Goal: Task Accomplishment & Management: Use online tool/utility

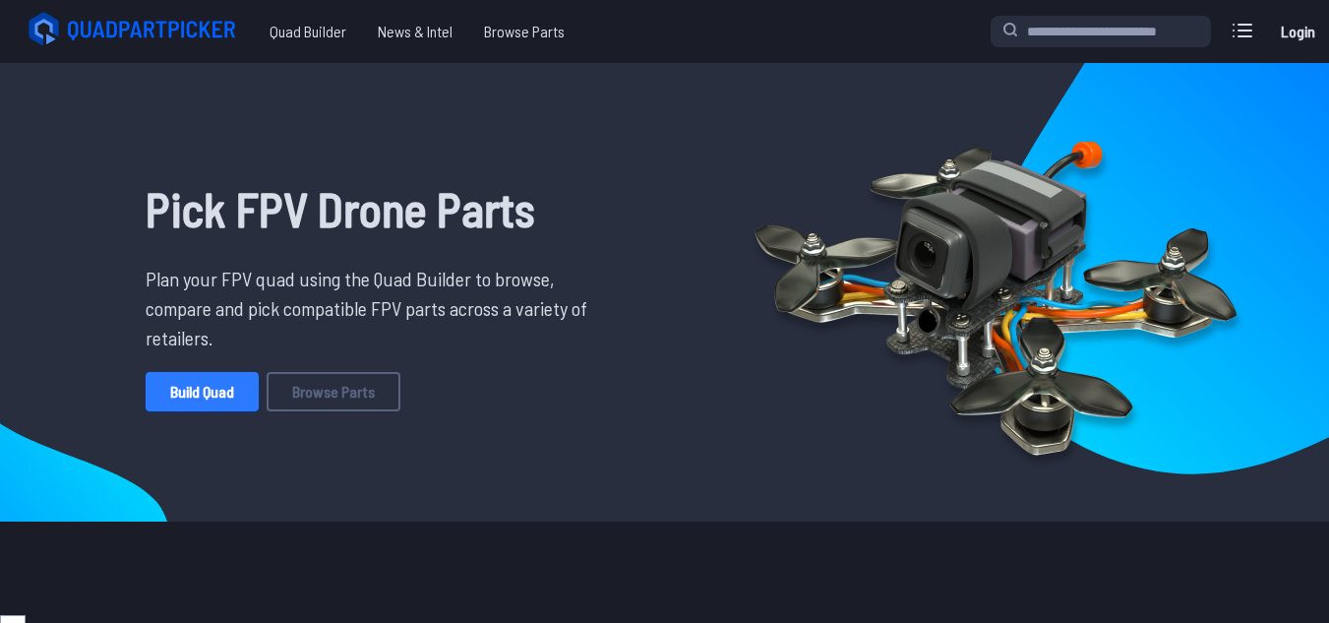
scroll to position [129, 0]
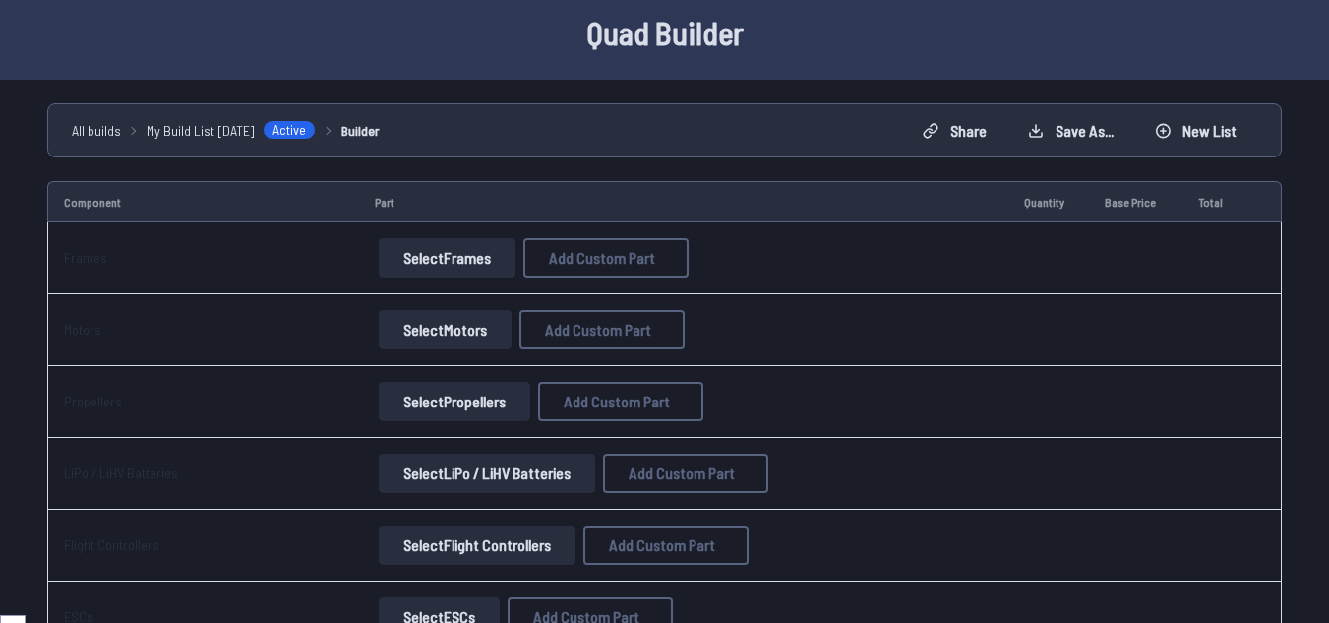
scroll to position [98, 0]
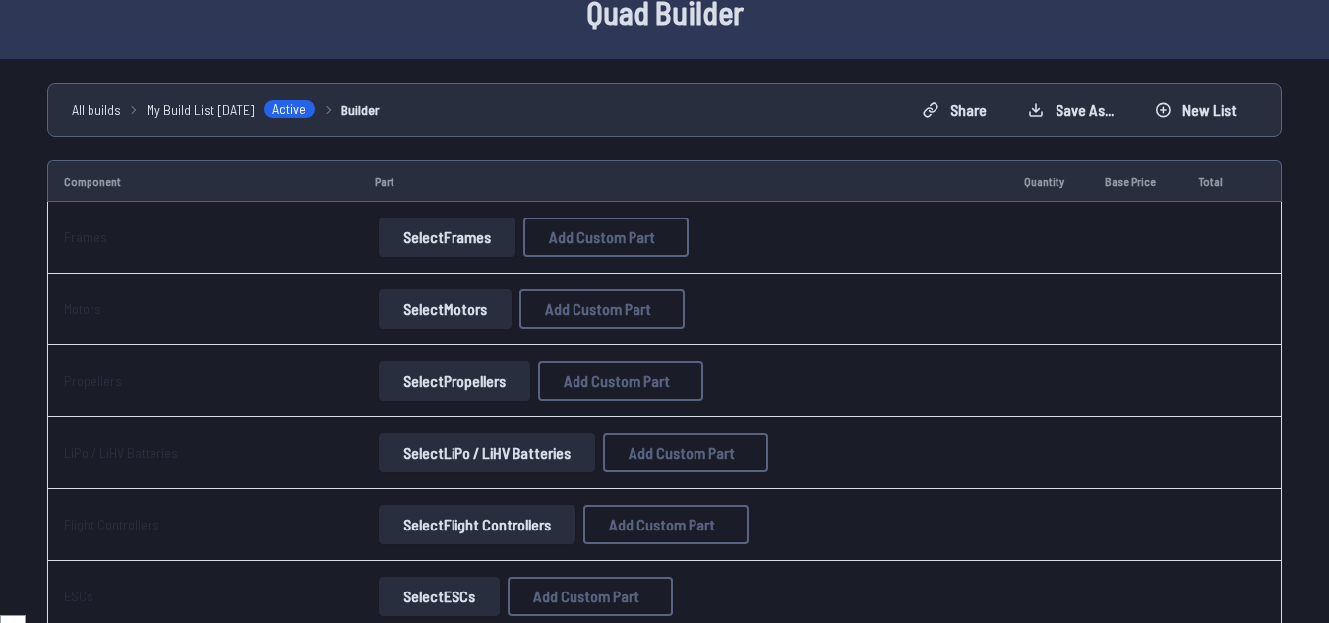
click at [467, 246] on button "Select Frames" at bounding box center [447, 236] width 137 height 39
click at [637, 246] on button "Add Custom Part" at bounding box center [605, 236] width 165 height 39
select select "**********"
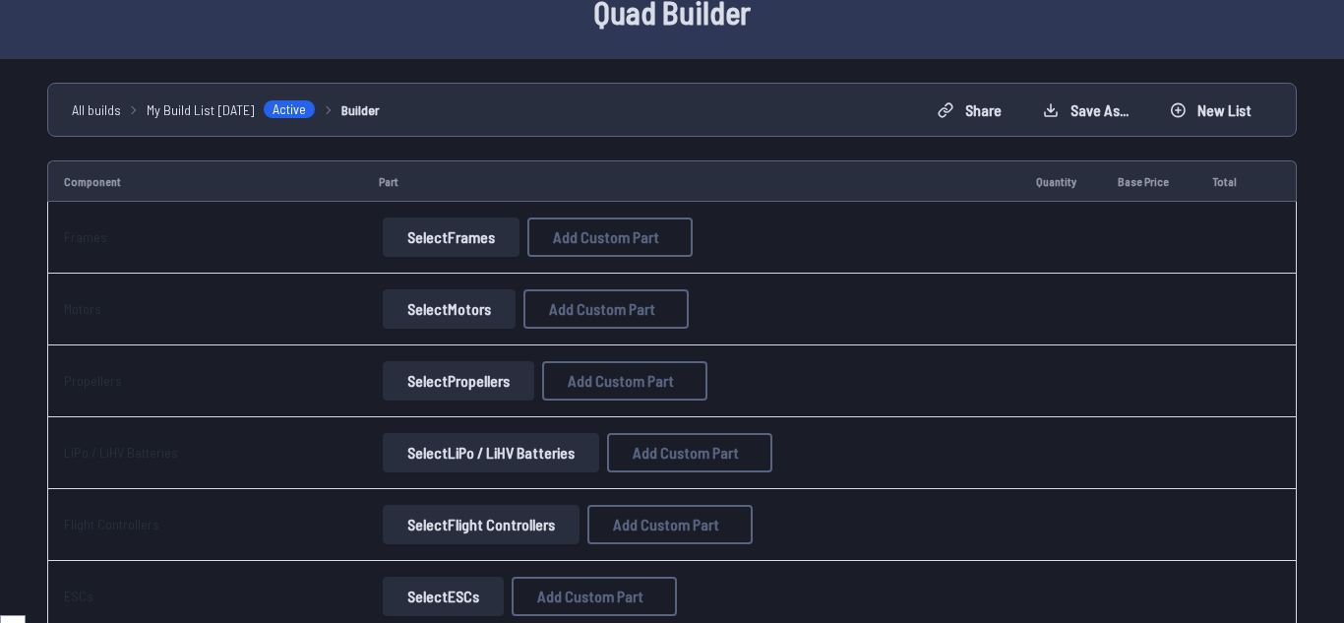
click at [850, 86] on icon at bounding box center [857, 95] width 18 height 18
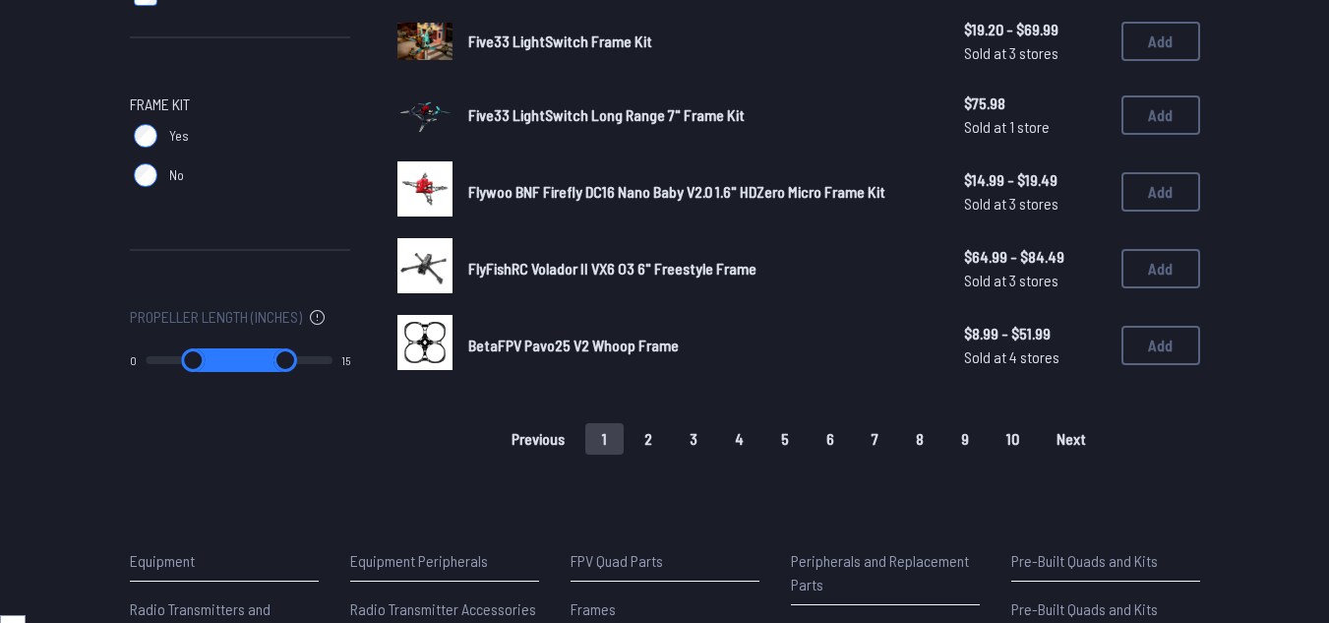
scroll to position [1413, 0]
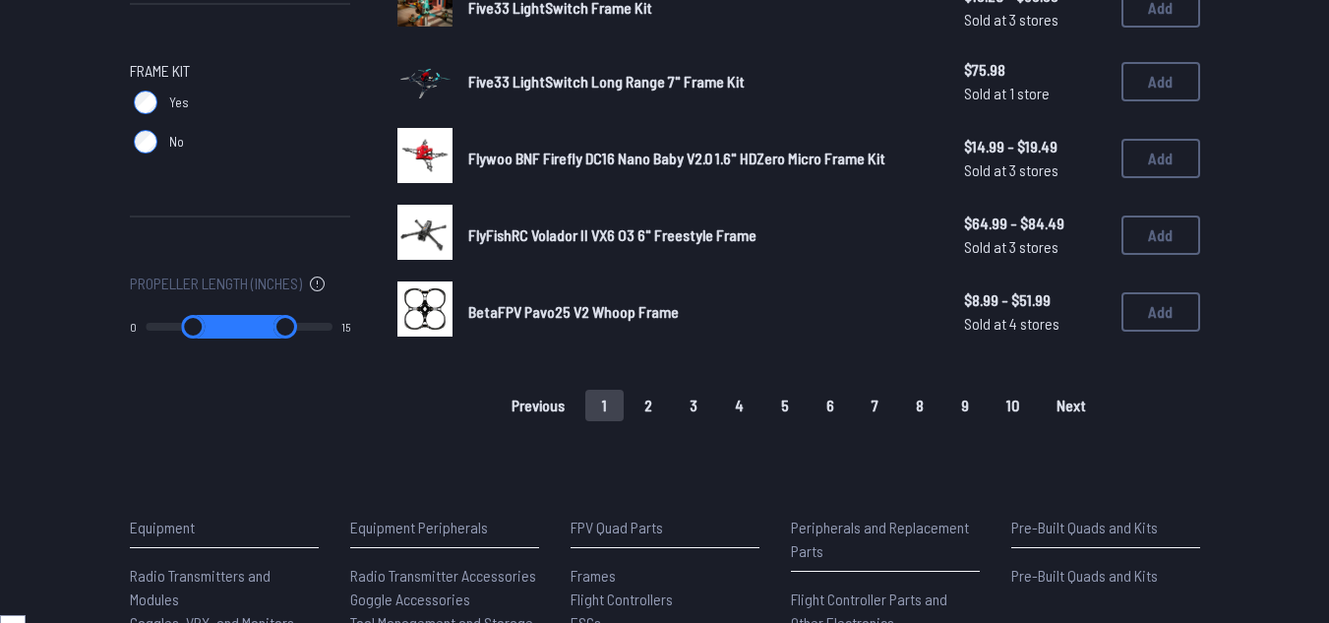
click at [156, 320] on input "range" at bounding box center [193, 327] width 94 height 24
drag, startPoint x: 158, startPoint y: 321, endPoint x: 221, endPoint y: 322, distance: 63.0
click at [210, 324] on input "range" at bounding box center [192, 327] width 95 height 24
click at [221, 322] on input "range" at bounding box center [192, 327] width 95 height 24
drag, startPoint x: 213, startPoint y: 322, endPoint x: 70, endPoint y: 343, distance: 145.3
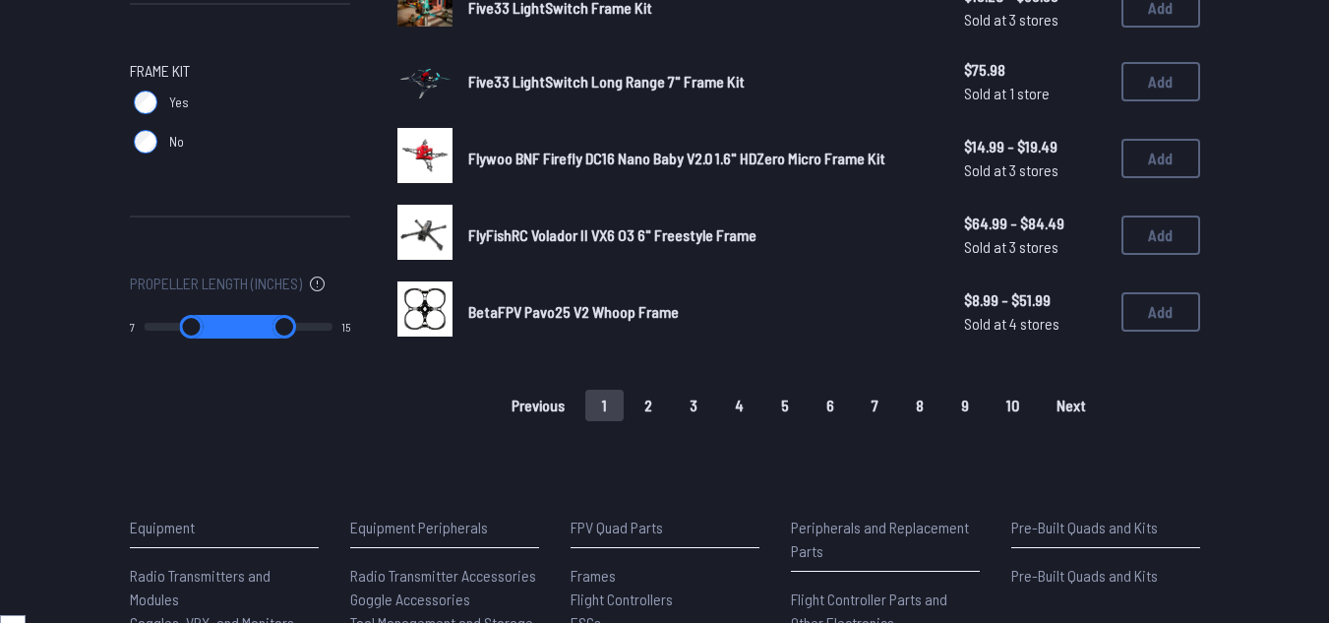
type input "*"
click at [203, 326] on input "range" at bounding box center [191, 327] width 95 height 24
drag, startPoint x: 70, startPoint y: 343, endPoint x: 29, endPoint y: 334, distance: 42.3
type textarea "*"
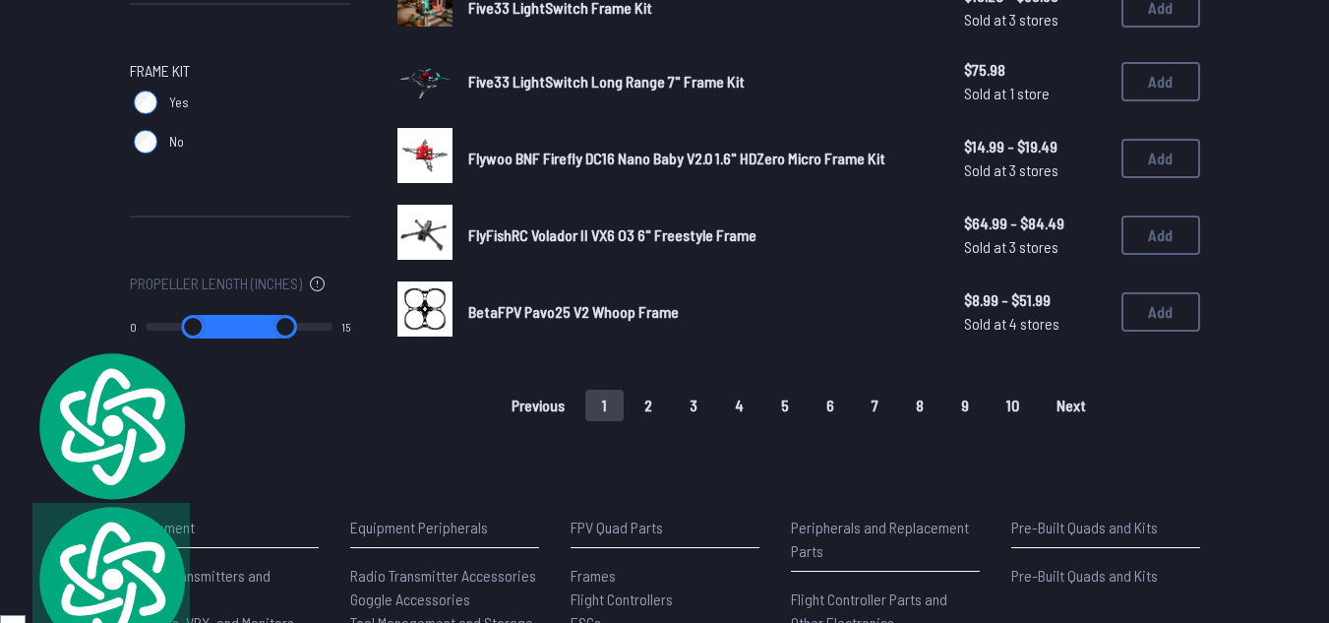
drag, startPoint x: 204, startPoint y: 322, endPoint x: 97, endPoint y: 309, distance: 107.0
type input "*"
click at [146, 315] on input "range" at bounding box center [193, 327] width 94 height 24
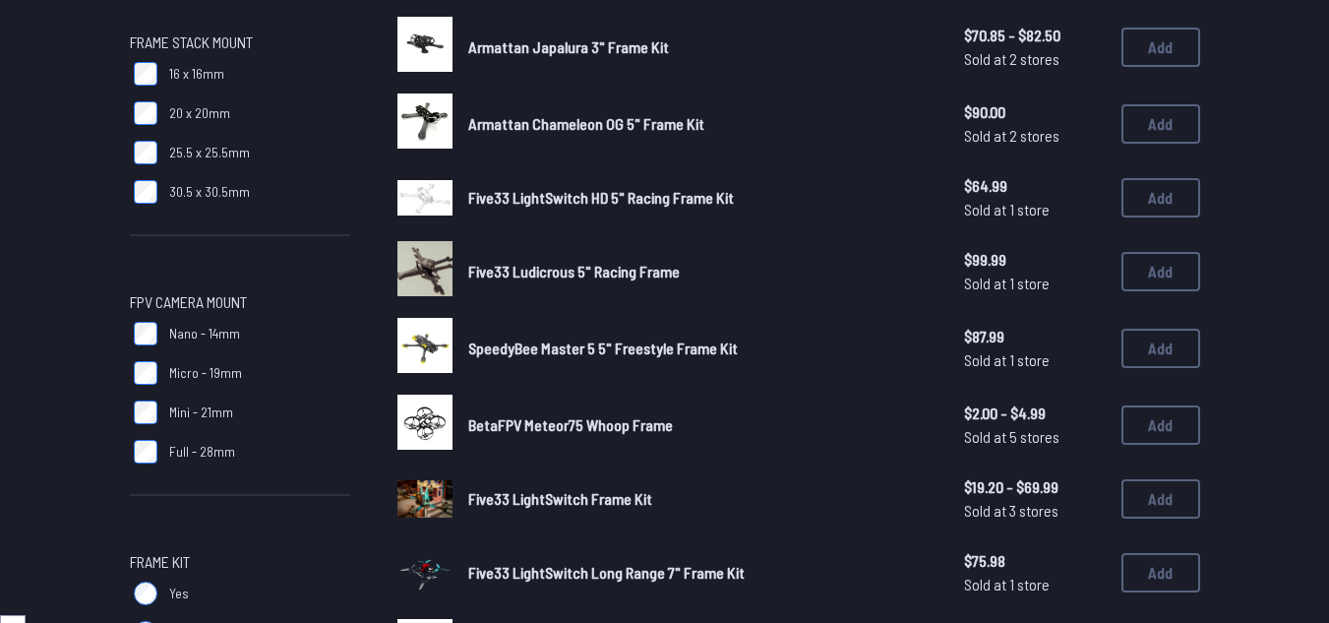
scroll to position [921, 0]
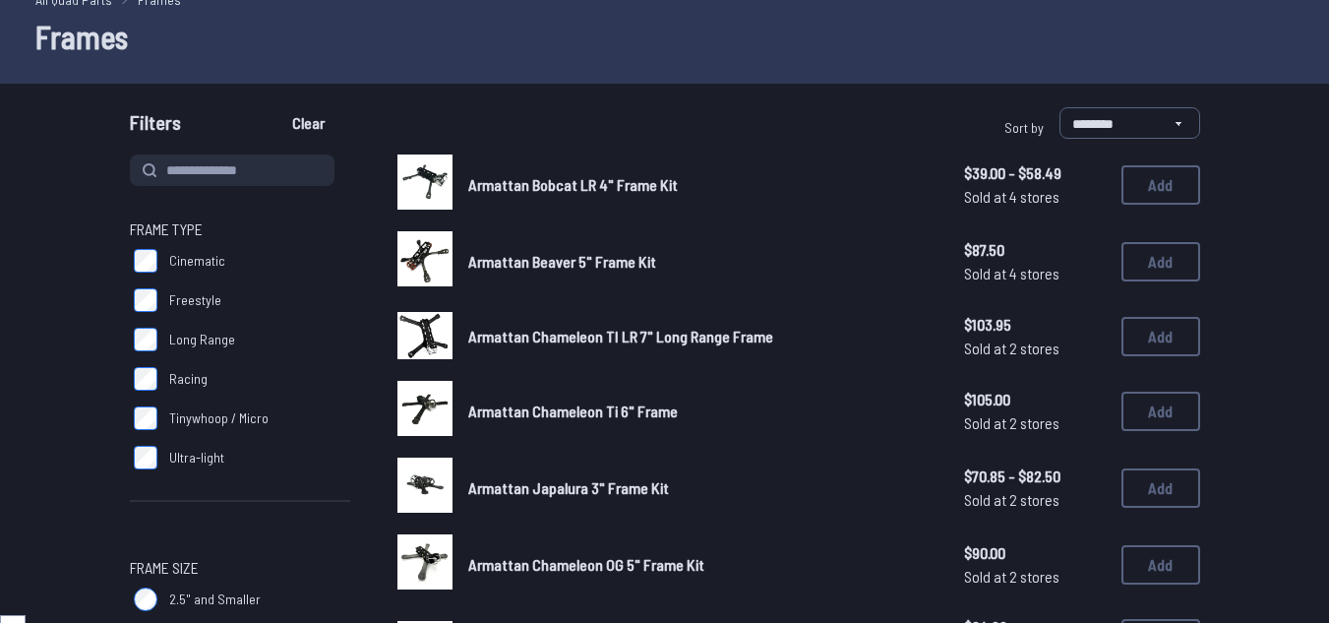
scroll to position [98, 0]
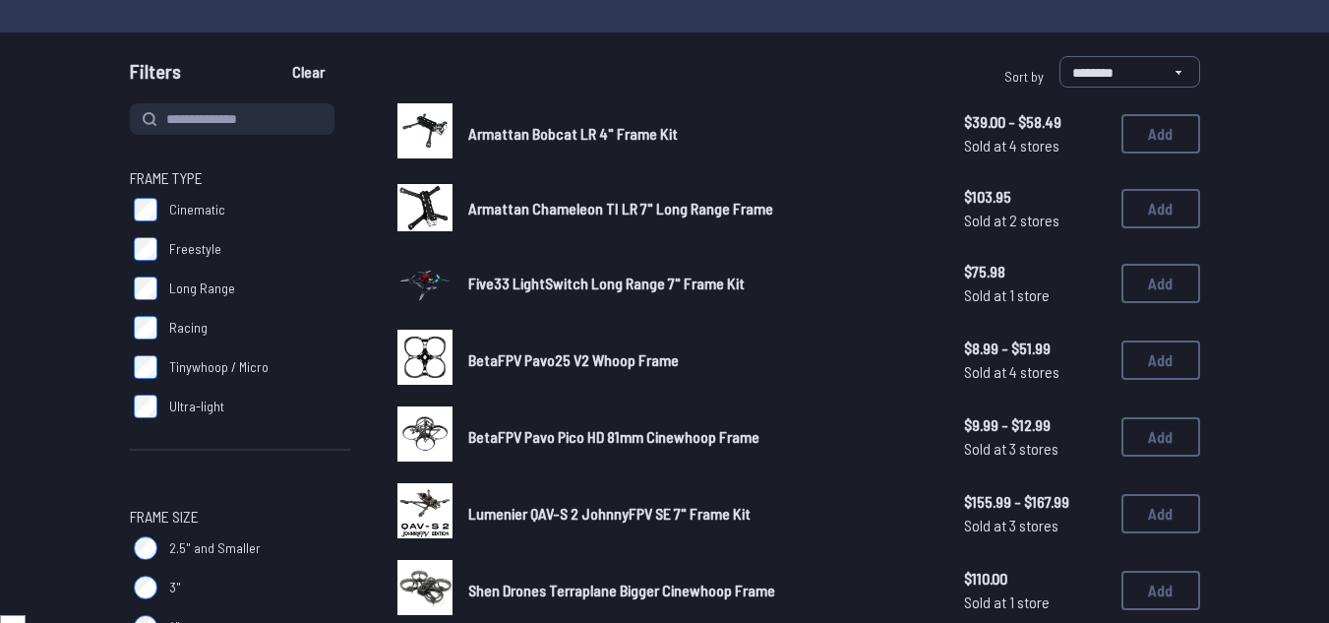
scroll to position [197, 0]
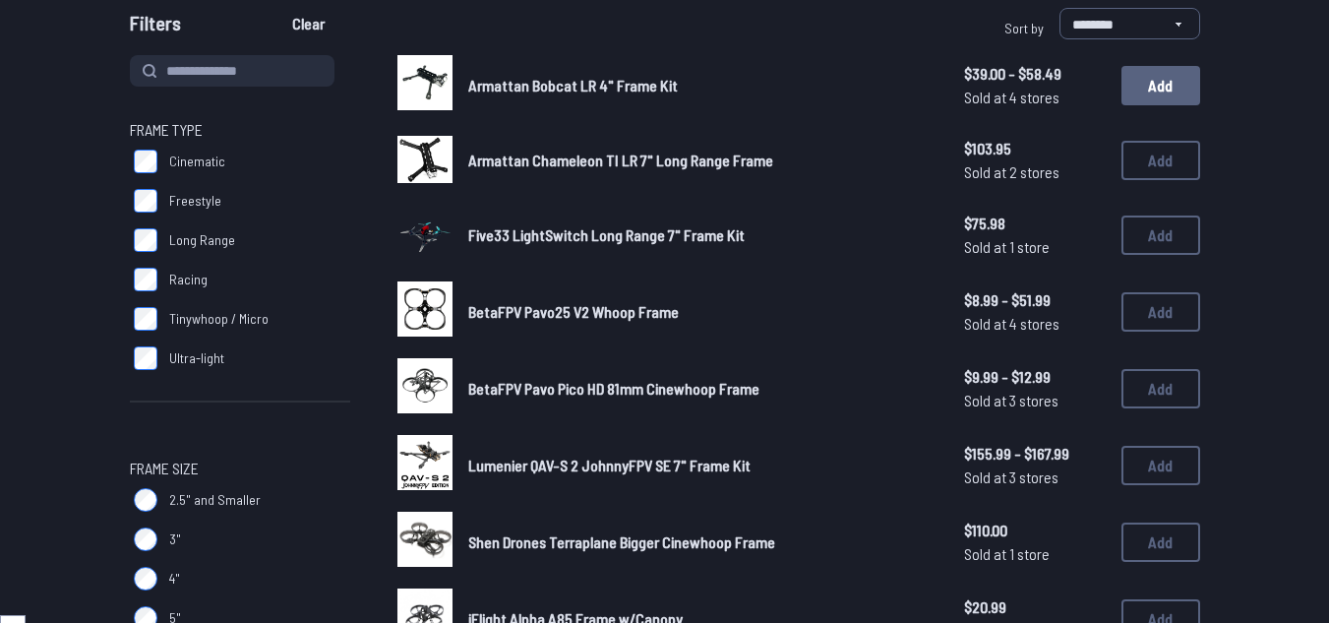
click at [1154, 74] on button "Add" at bounding box center [1161, 85] width 79 height 39
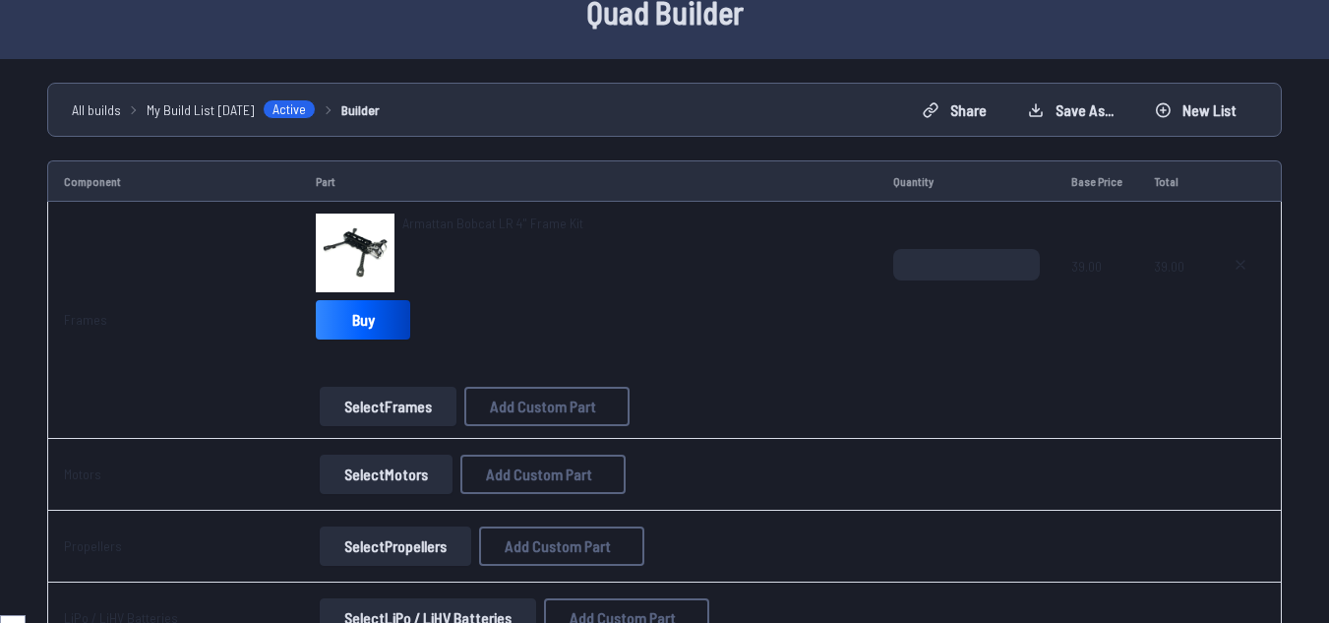
scroll to position [197, 0]
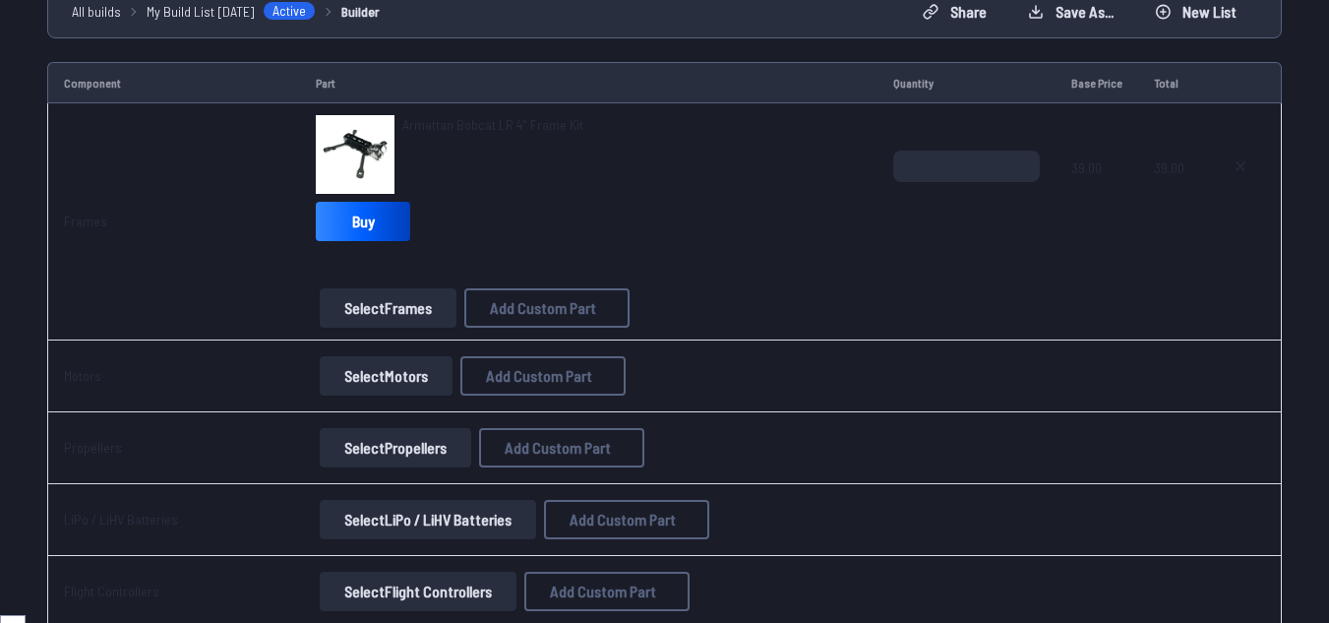
click at [412, 371] on button "Select Motors" at bounding box center [386, 375] width 133 height 39
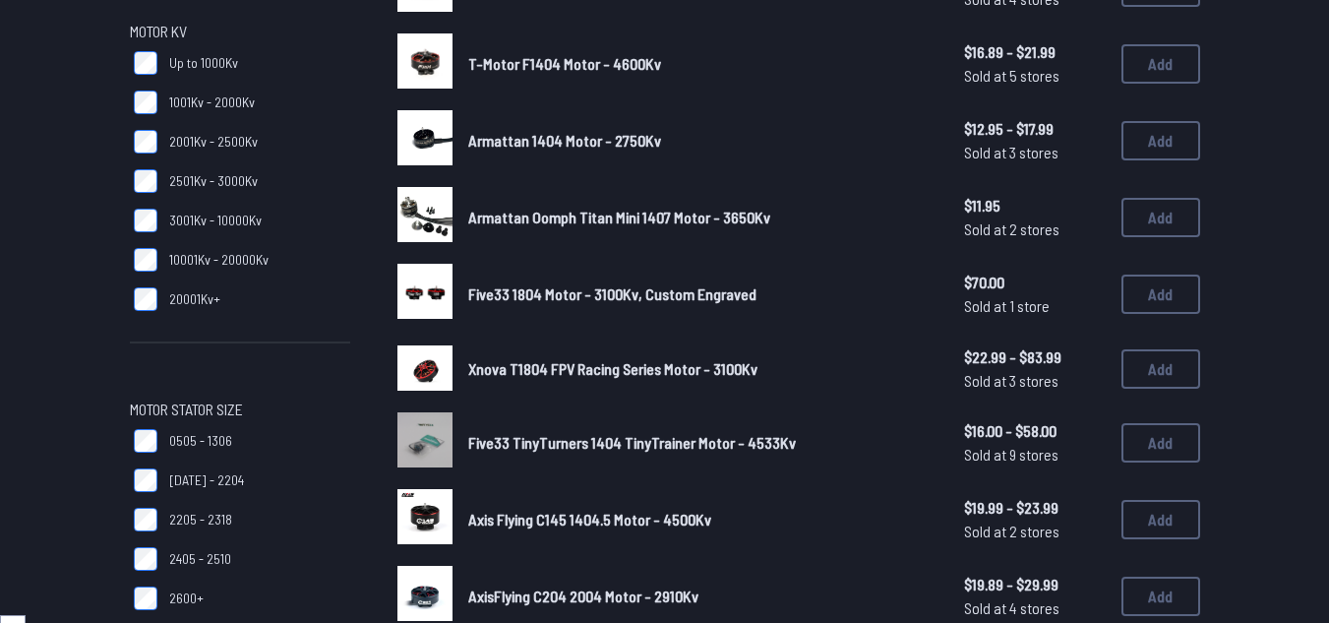
scroll to position [197, 0]
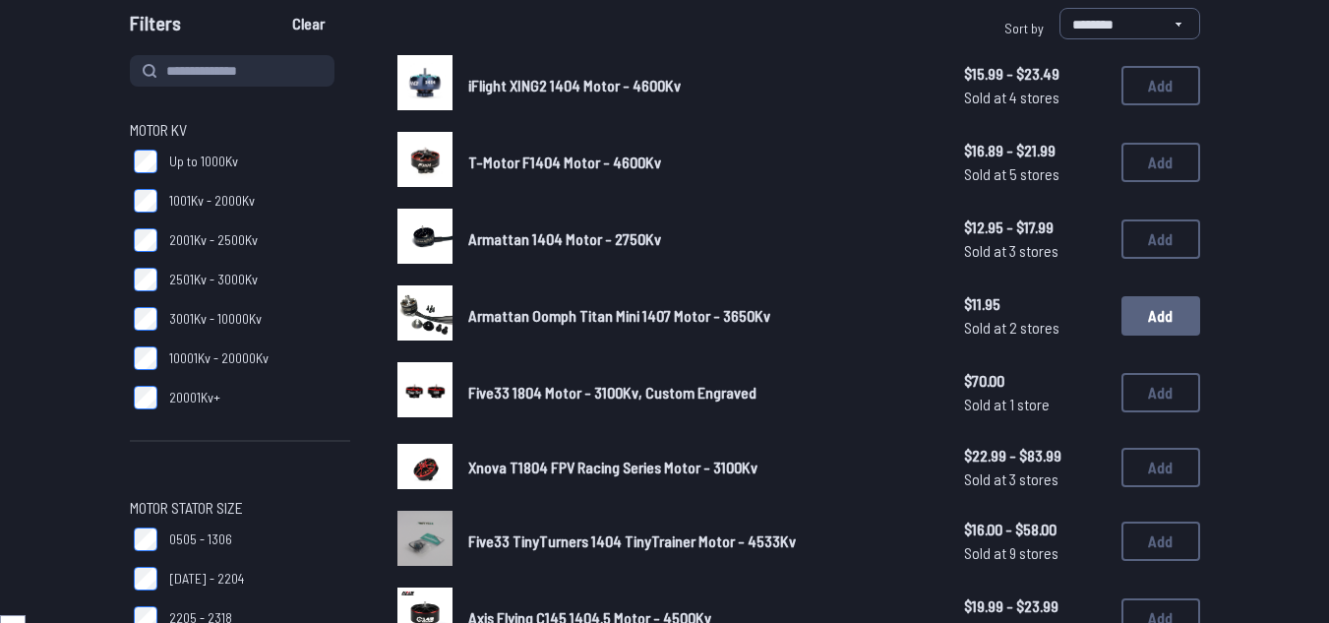
click at [1162, 327] on button "Add" at bounding box center [1161, 315] width 79 height 39
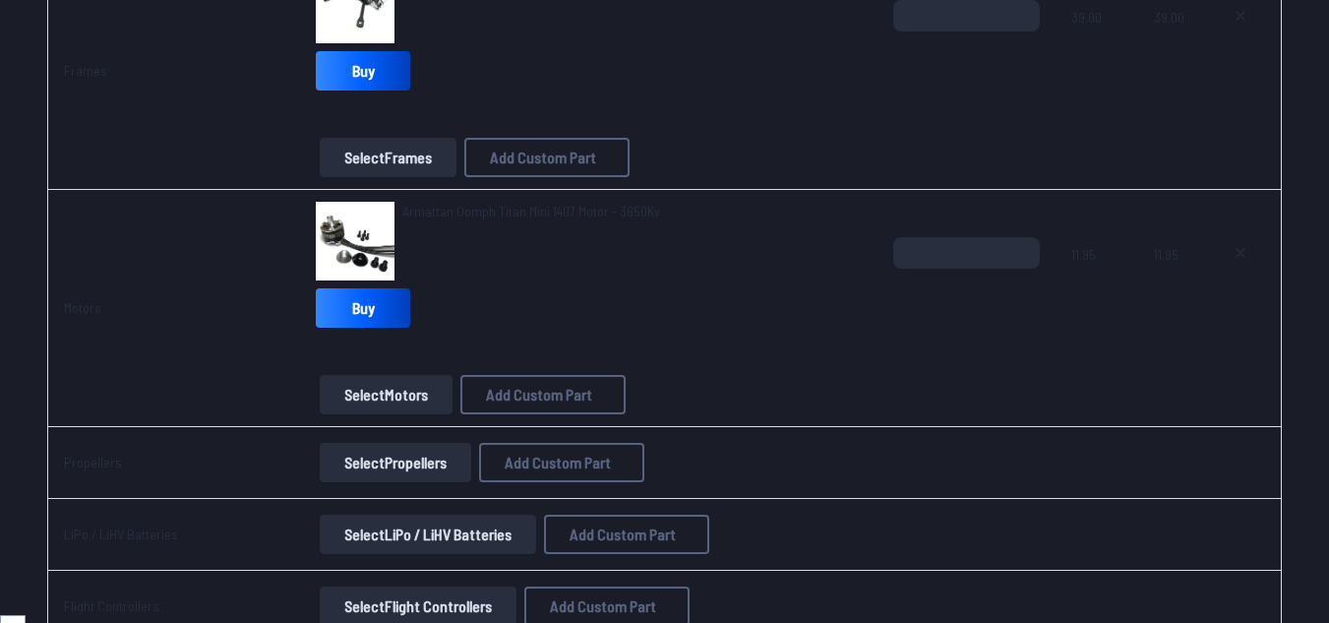
scroll to position [394, 0]
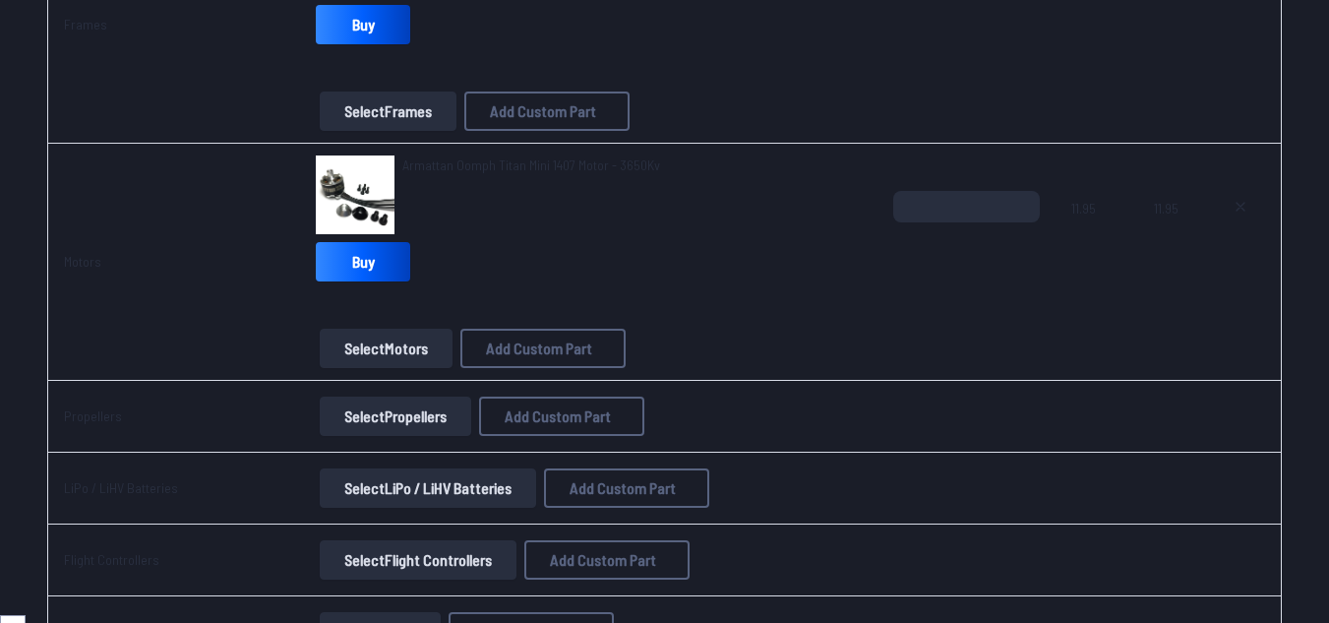
click at [375, 414] on button "Select Propellers" at bounding box center [396, 415] width 152 height 39
click at [427, 412] on button "Select Propellers" at bounding box center [396, 415] width 152 height 39
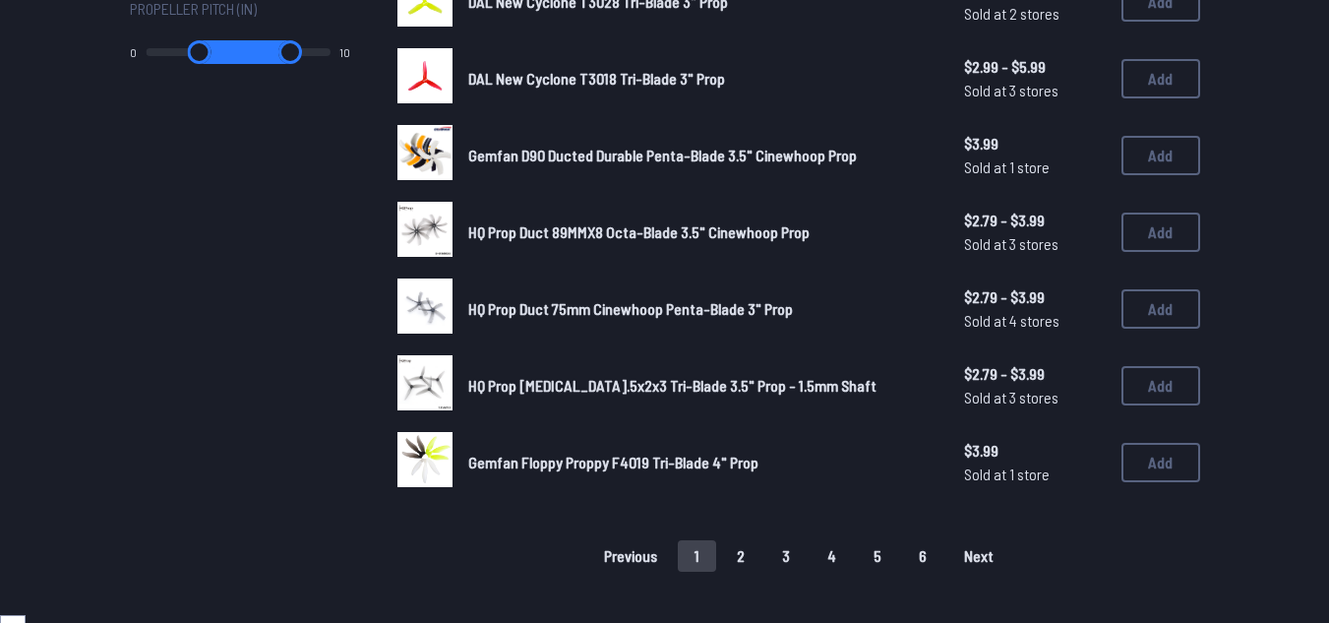
scroll to position [1279, 0]
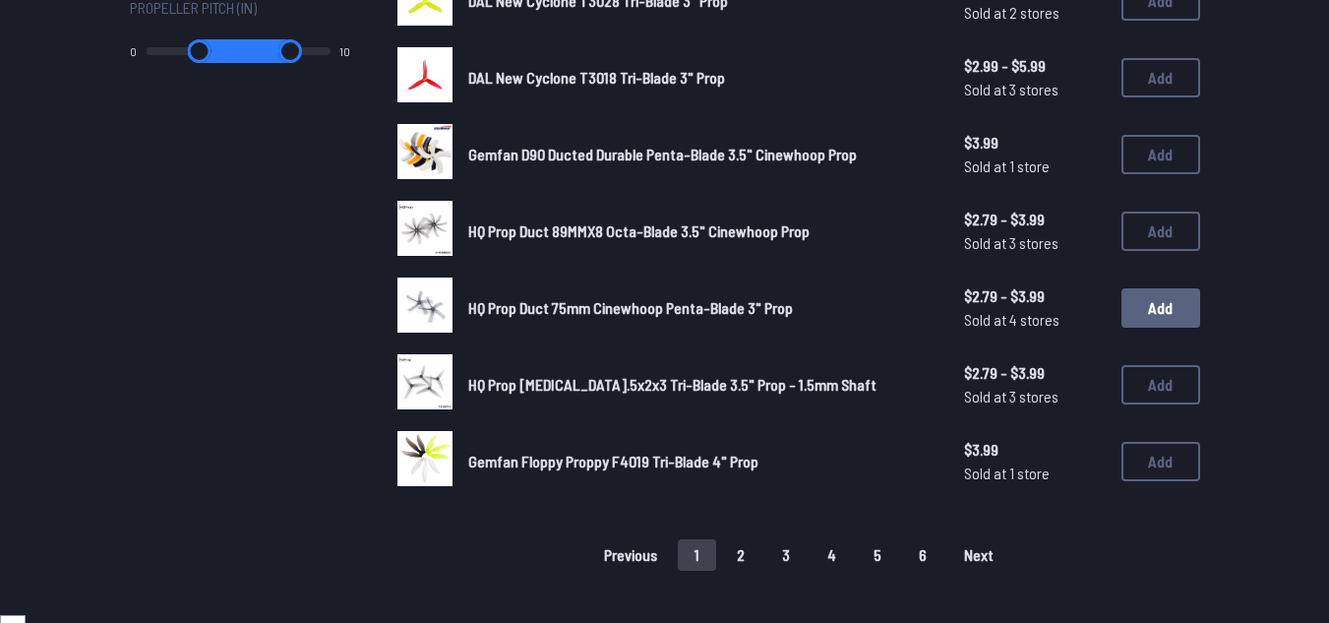
click at [1150, 297] on button "Add" at bounding box center [1161, 307] width 79 height 39
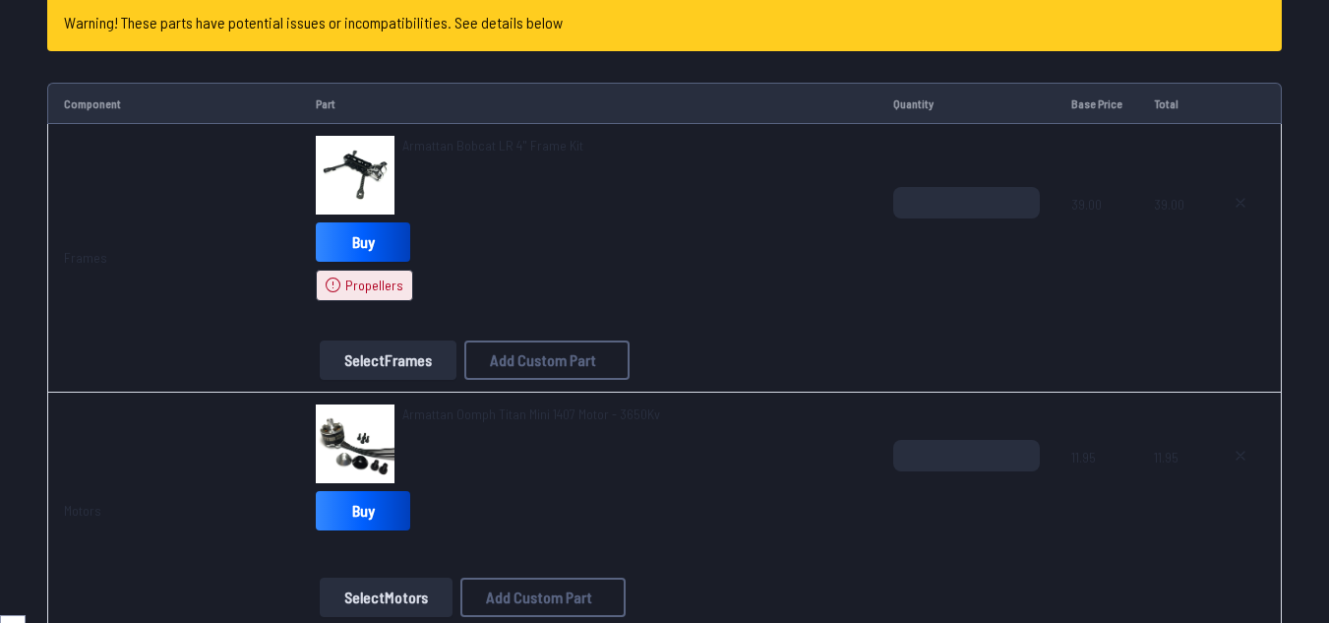
scroll to position [98, 0]
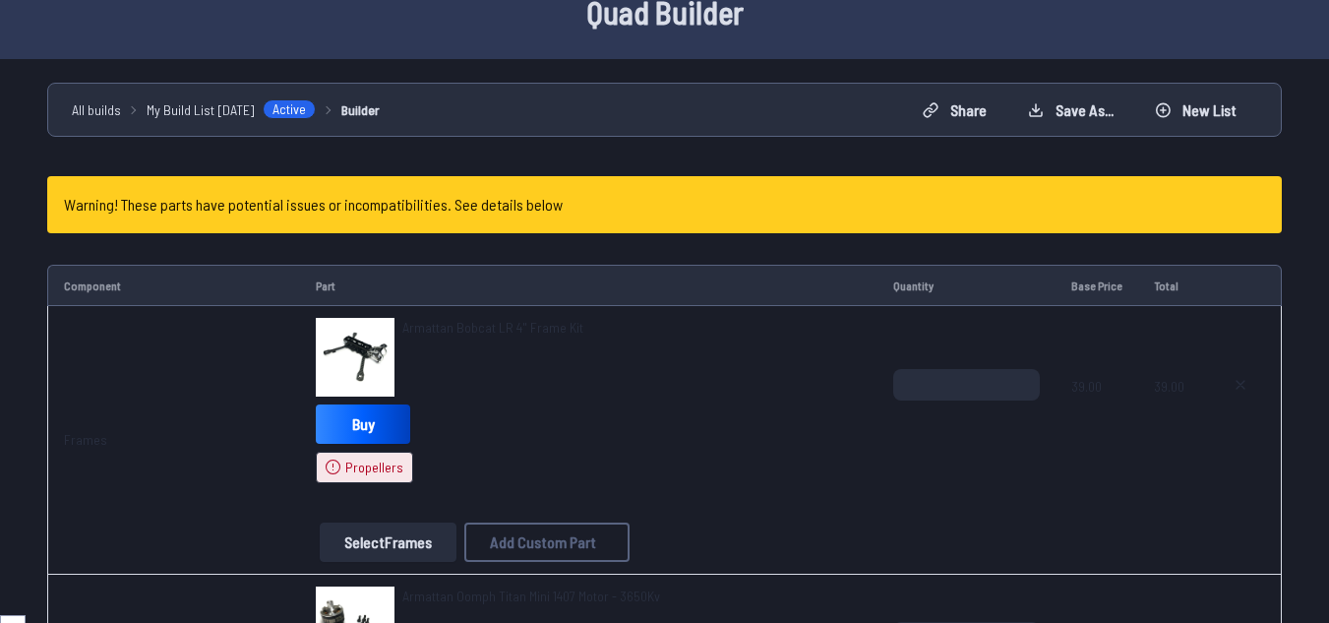
click at [519, 209] on h4 "Warning! These parts have potential issues or incompatibilities. See details be…" at bounding box center [313, 205] width 499 height 24
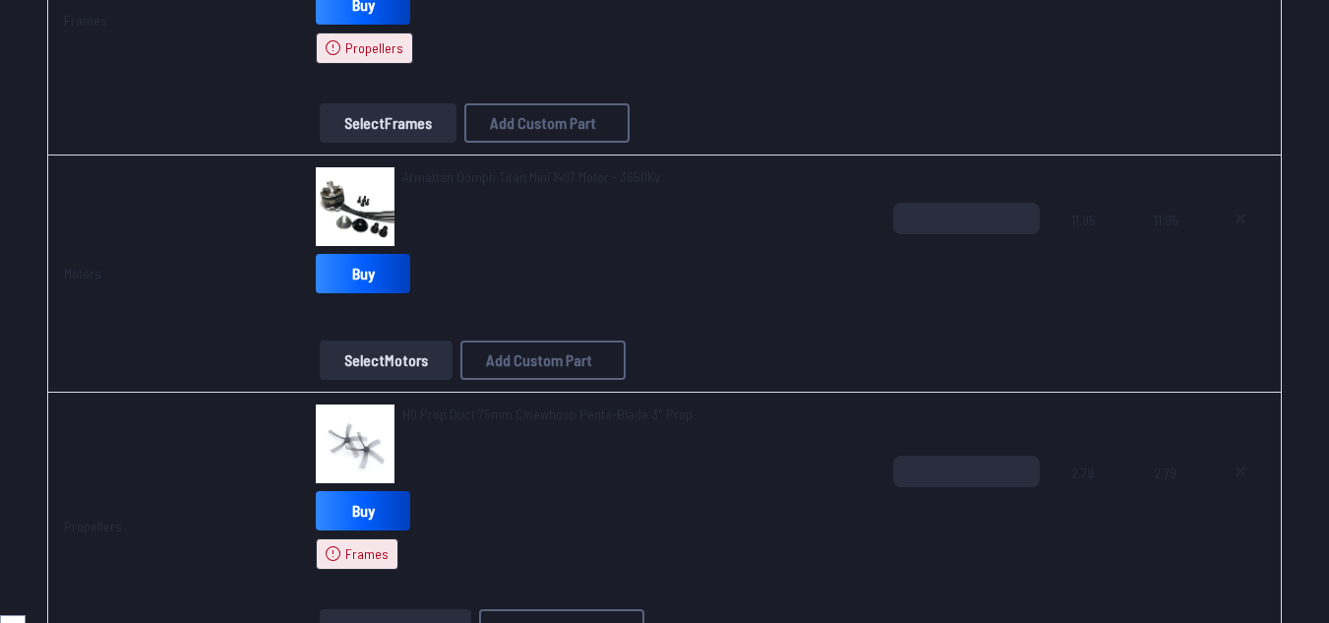
scroll to position [590, 0]
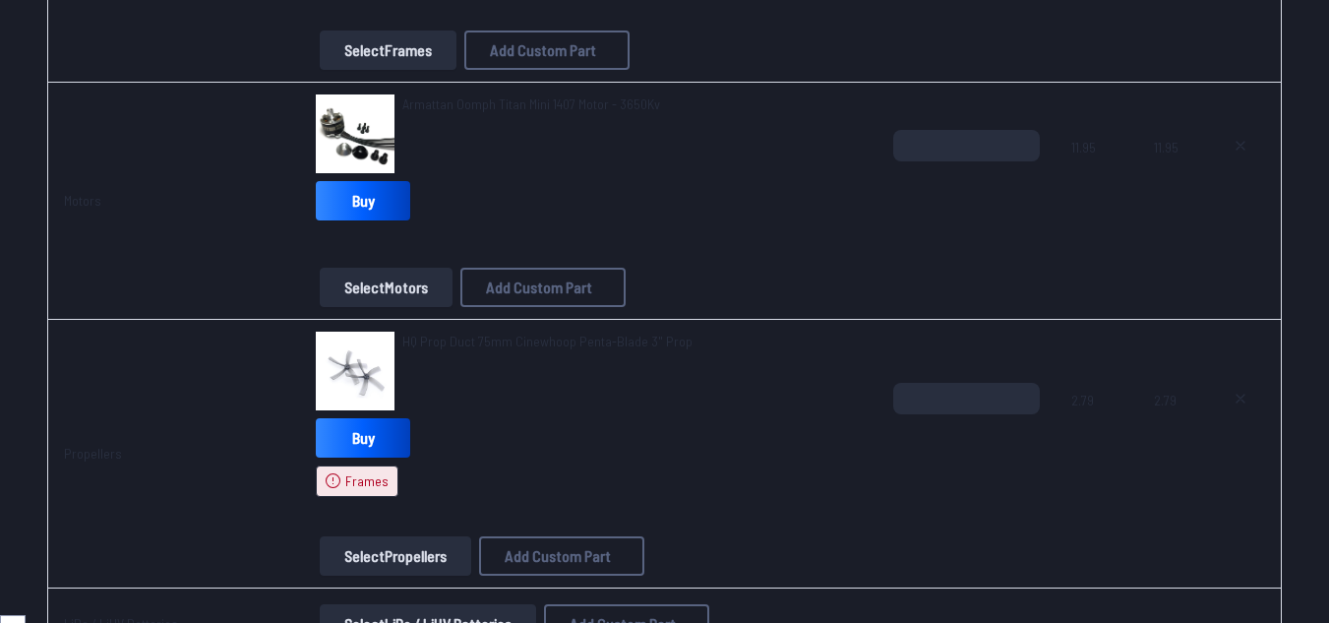
click at [386, 362] on img at bounding box center [355, 371] width 79 height 79
click at [373, 366] on img at bounding box center [355, 371] width 79 height 79
click at [387, 365] on img at bounding box center [355, 371] width 79 height 79
click at [407, 549] on button "Select Propellers" at bounding box center [396, 555] width 152 height 39
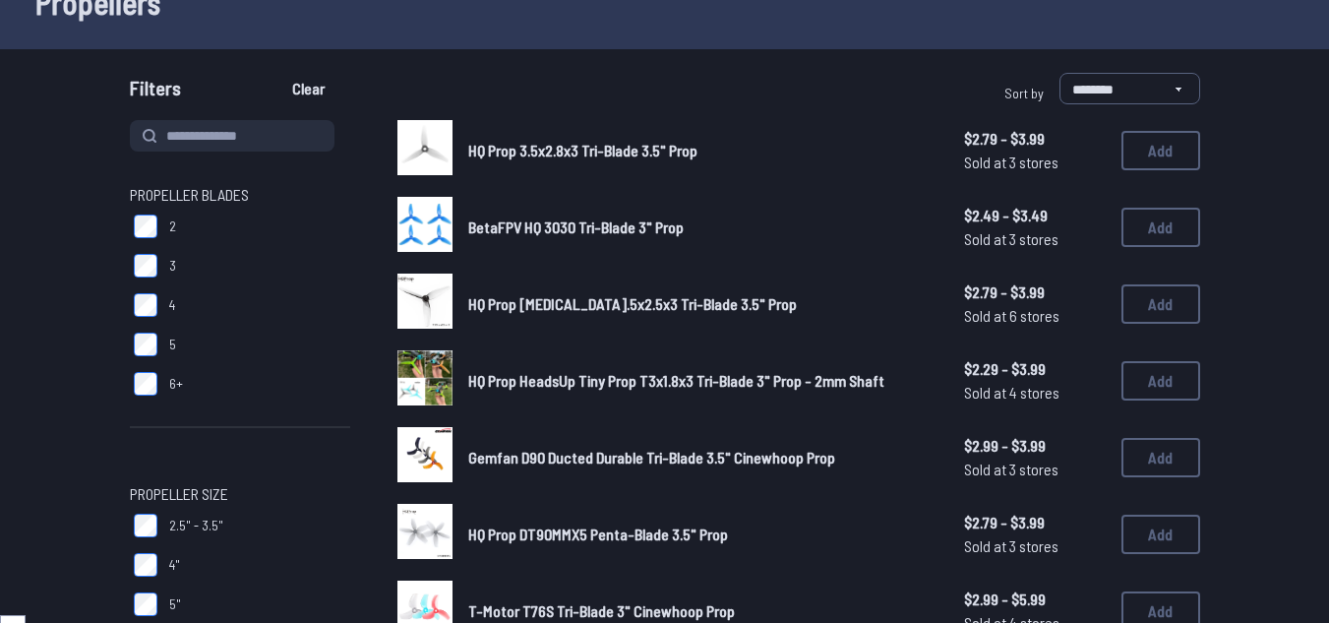
scroll to position [197, 0]
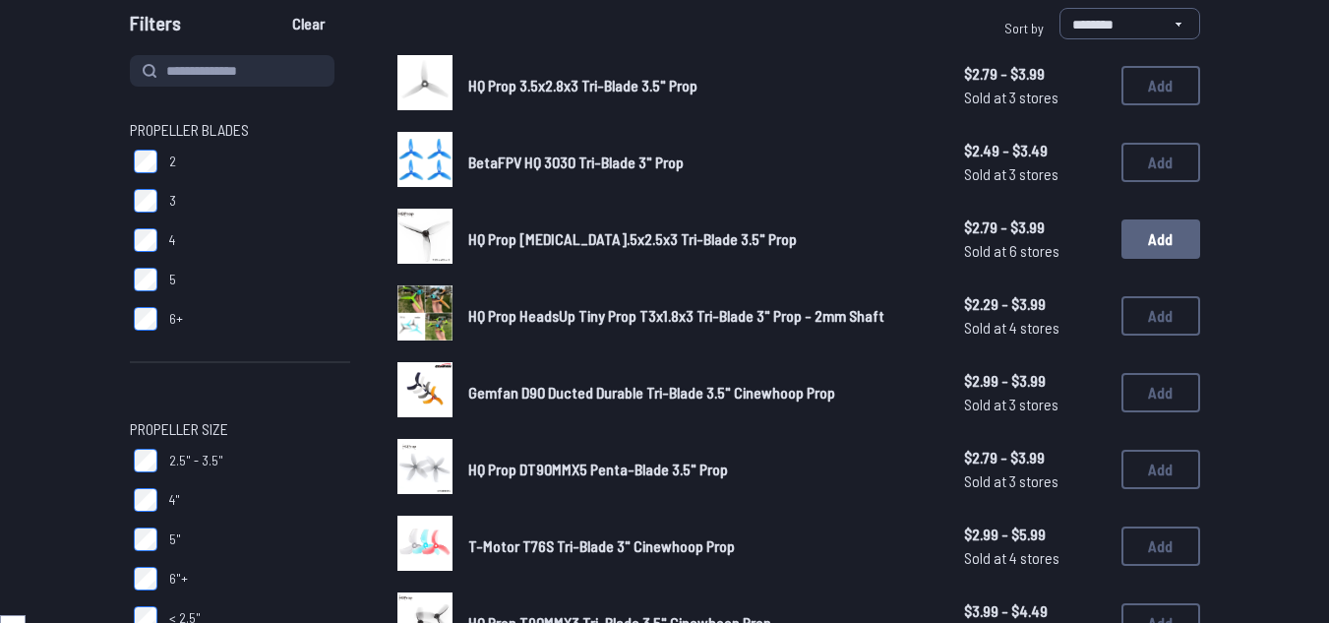
click at [1159, 237] on button "Add" at bounding box center [1161, 238] width 79 height 39
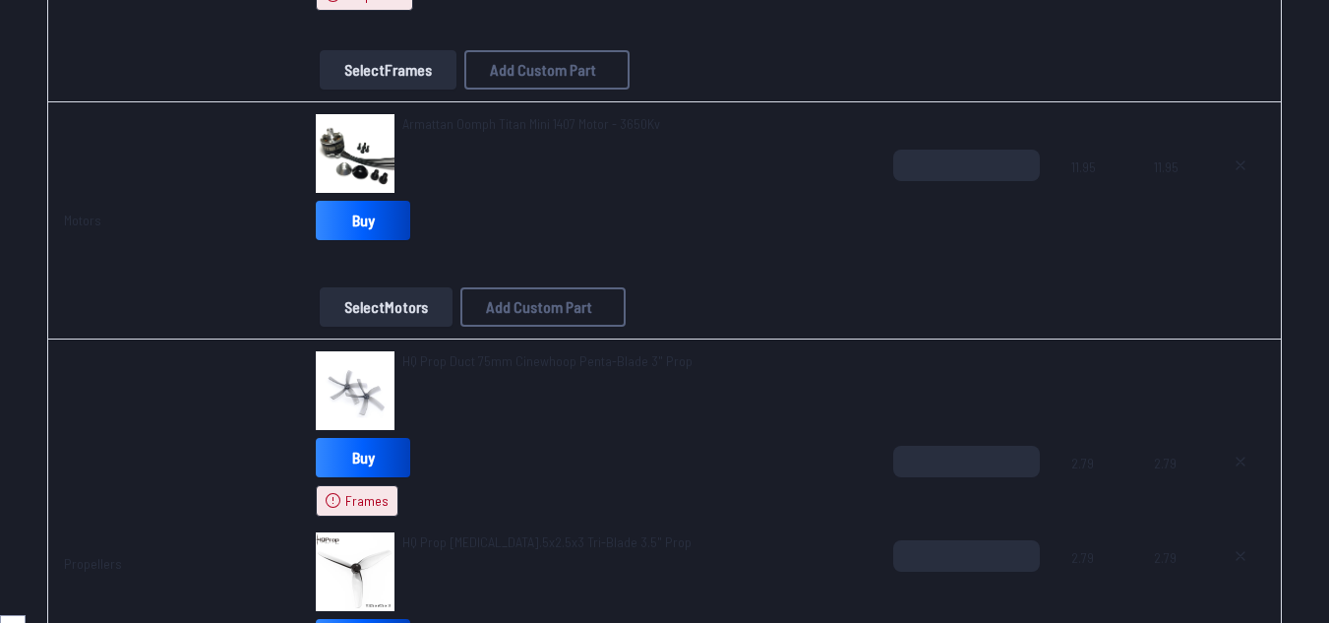
scroll to position [689, 0]
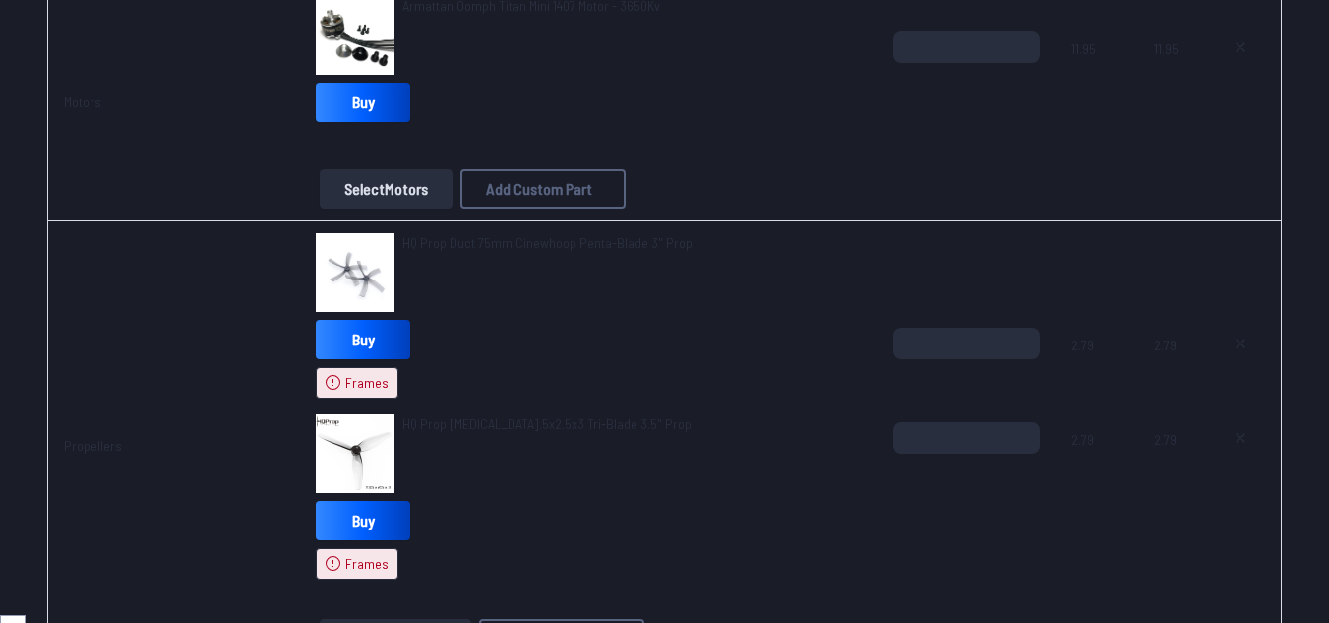
click at [385, 254] on img at bounding box center [355, 272] width 79 height 79
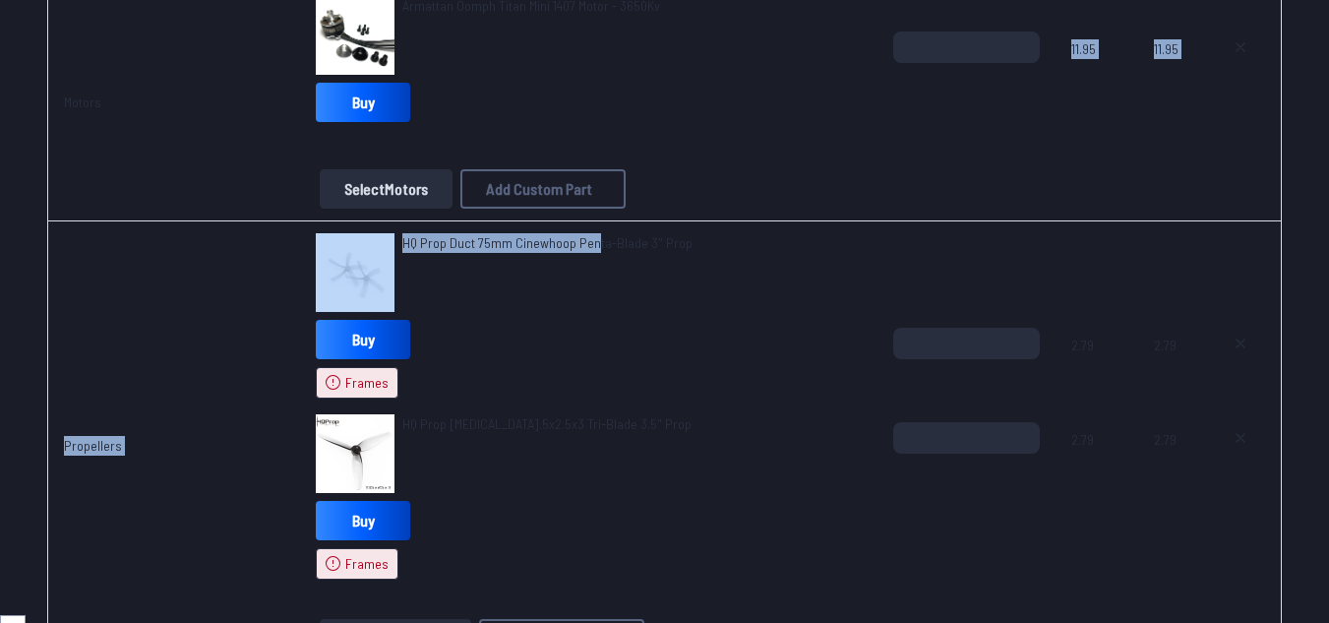
drag, startPoint x: 651, startPoint y: 221, endPoint x: 666, endPoint y: 220, distance: 14.8
click at [666, 220] on tbody "Frames Armattan Bobcat LR 4" Frame Kit Buy Propellers Select Frames Add Custom …" at bounding box center [664, 624] width 1235 height 1817
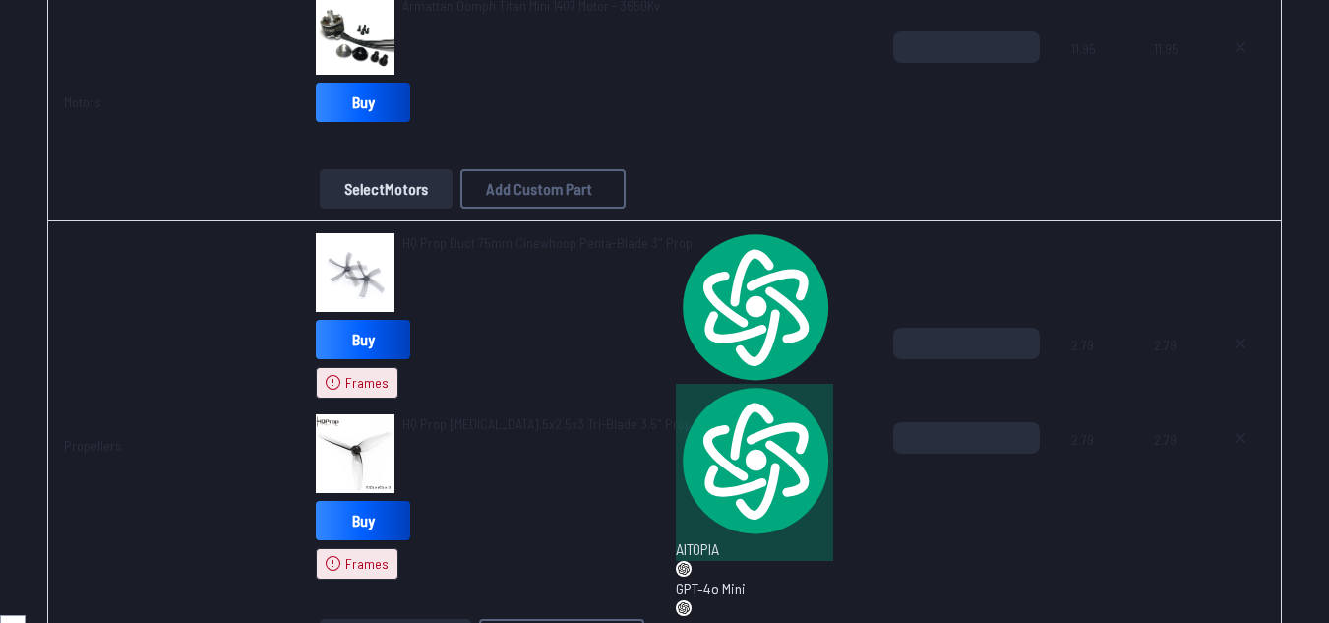
click at [789, 217] on td "Armattan Oomph Titan Mini 1407 Motor - 3650Kv Buy Select Motors Add Custom Part…" at bounding box center [588, 102] width 577 height 237
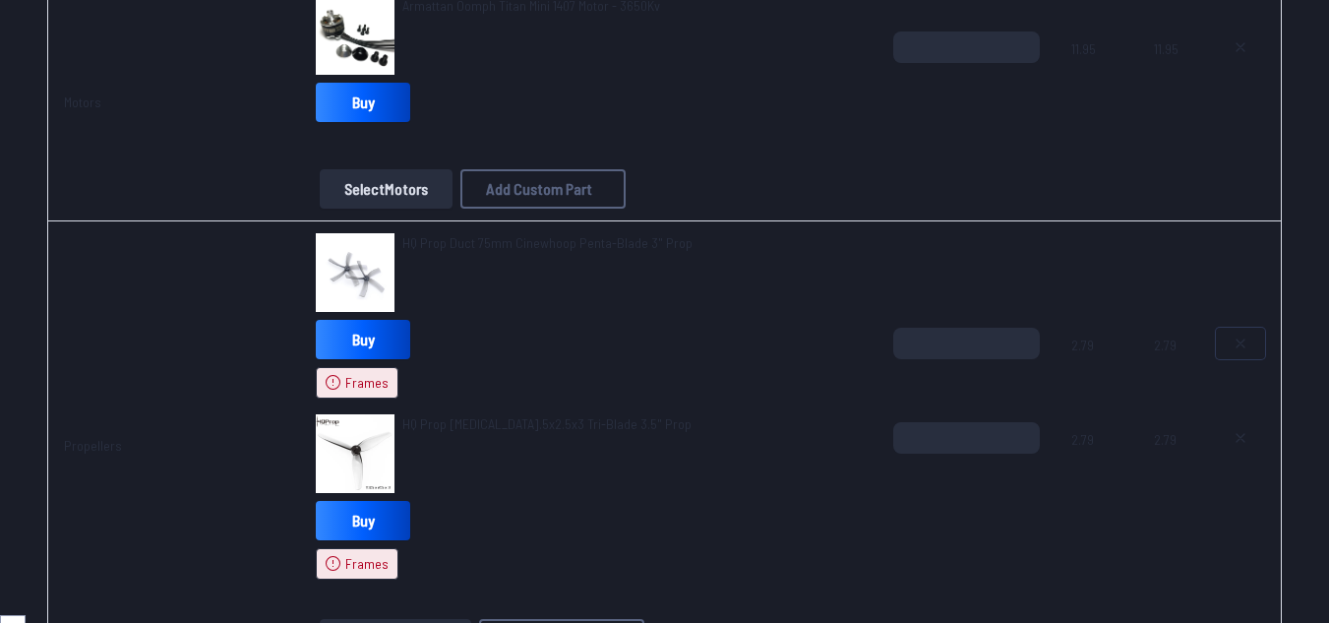
click at [1236, 335] on icon at bounding box center [1241, 343] width 16 height 16
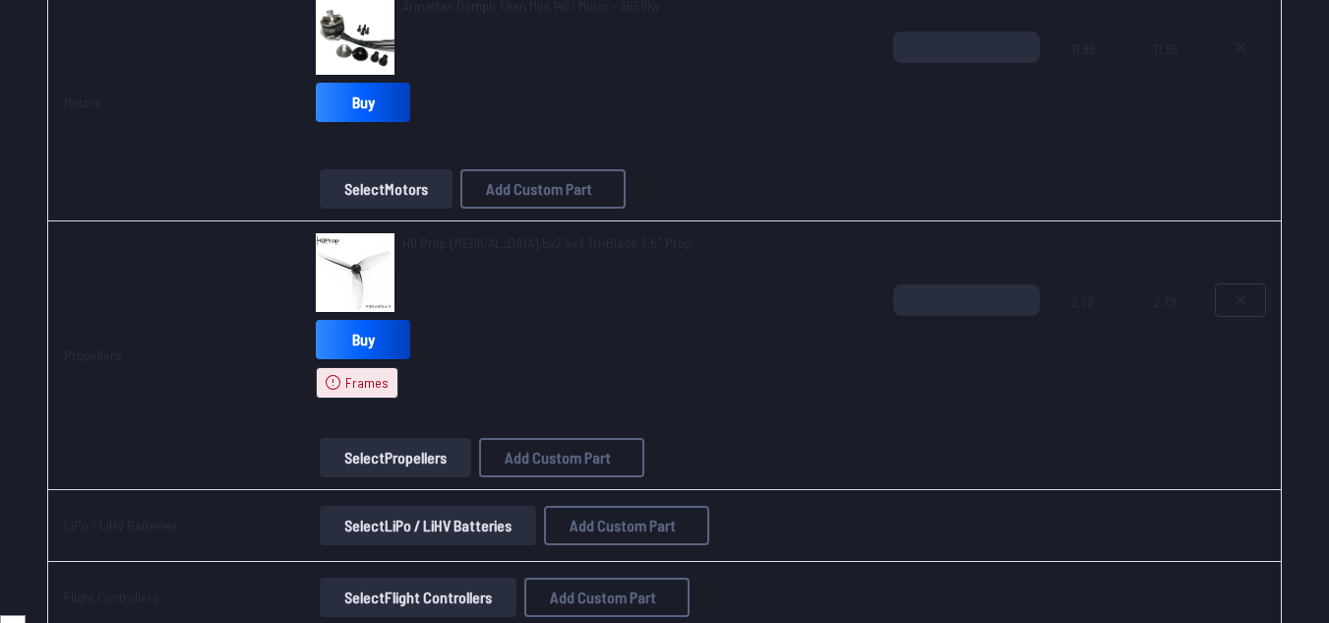
click at [1228, 336] on div at bounding box center [1240, 331] width 49 height 94
click at [1249, 295] on button at bounding box center [1240, 299] width 49 height 31
type textarea "**********"
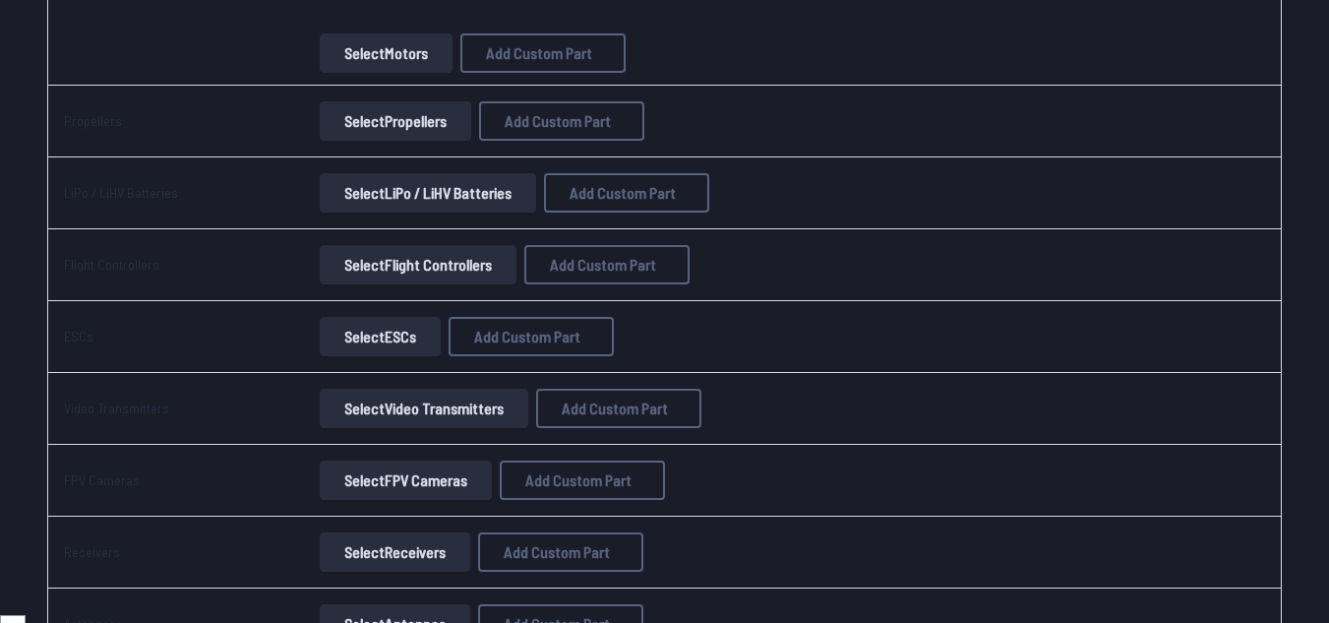
scroll to position [553, 0]
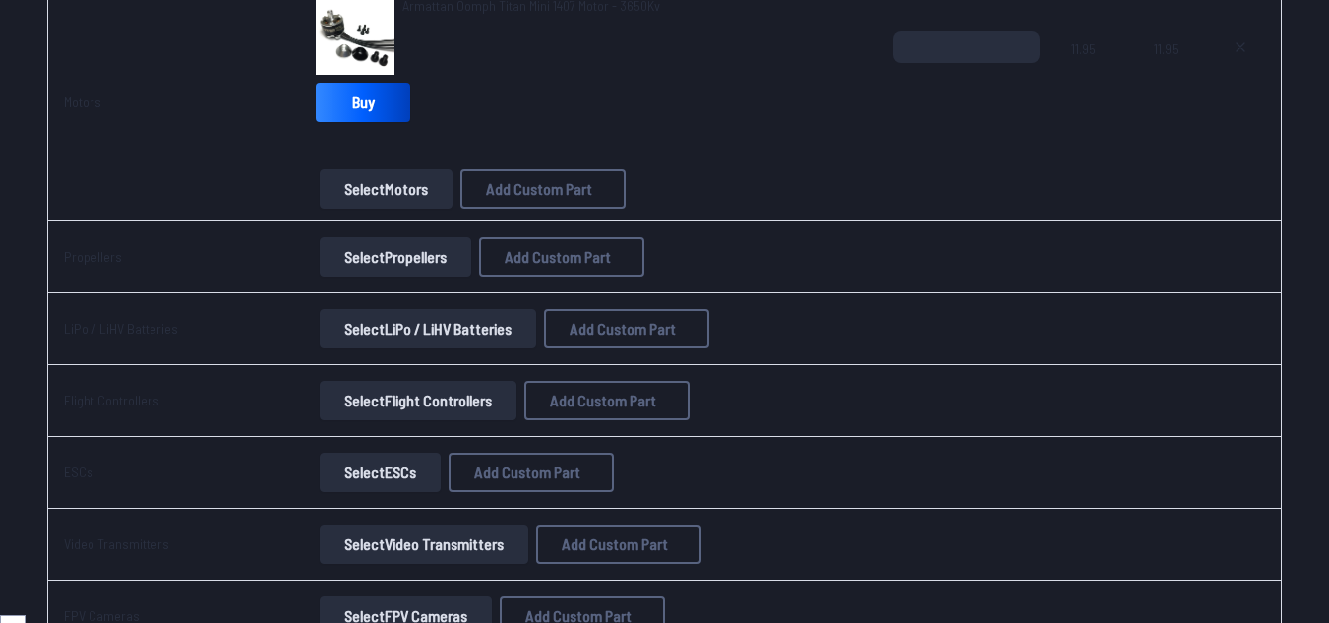
click at [384, 271] on button "Select Propellers" at bounding box center [396, 256] width 152 height 39
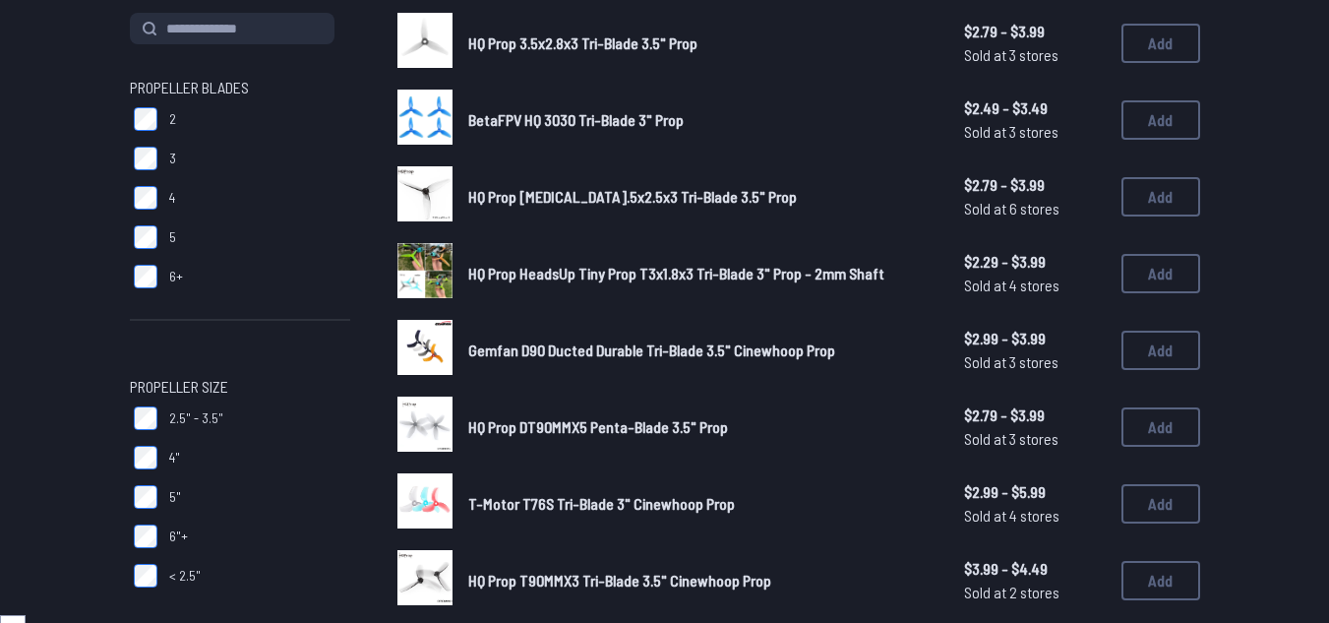
scroll to position [295, 0]
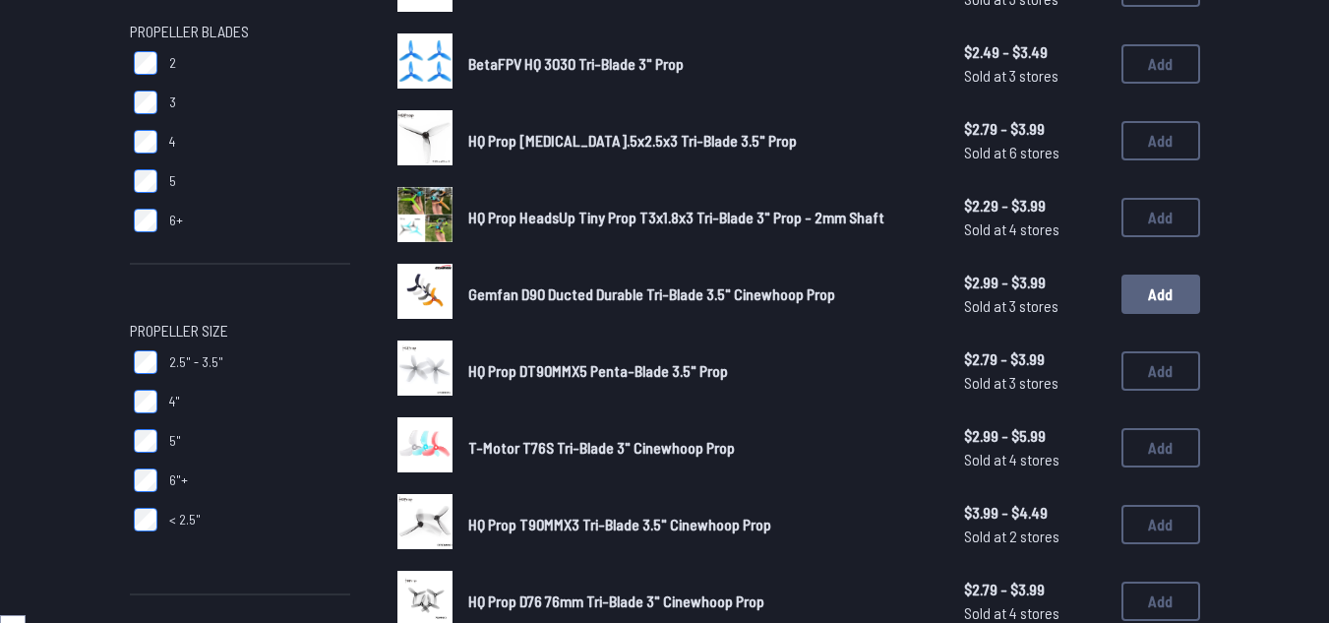
click at [1177, 304] on button "Add" at bounding box center [1161, 293] width 79 height 39
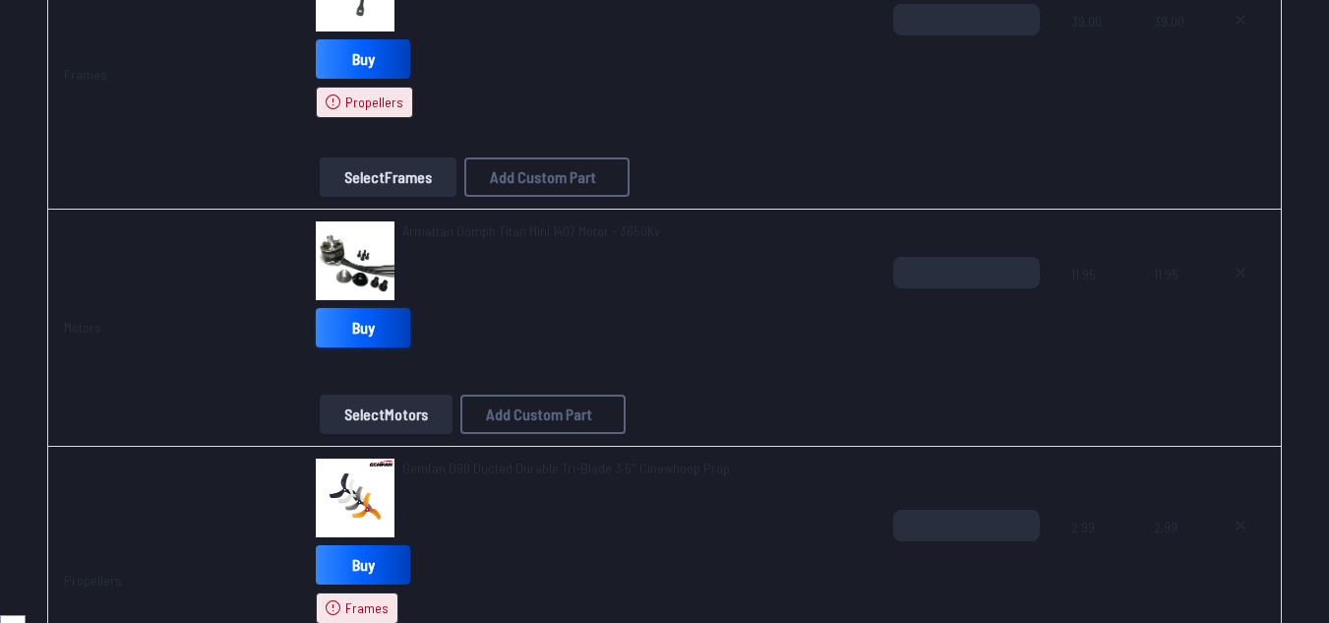
scroll to position [492, 0]
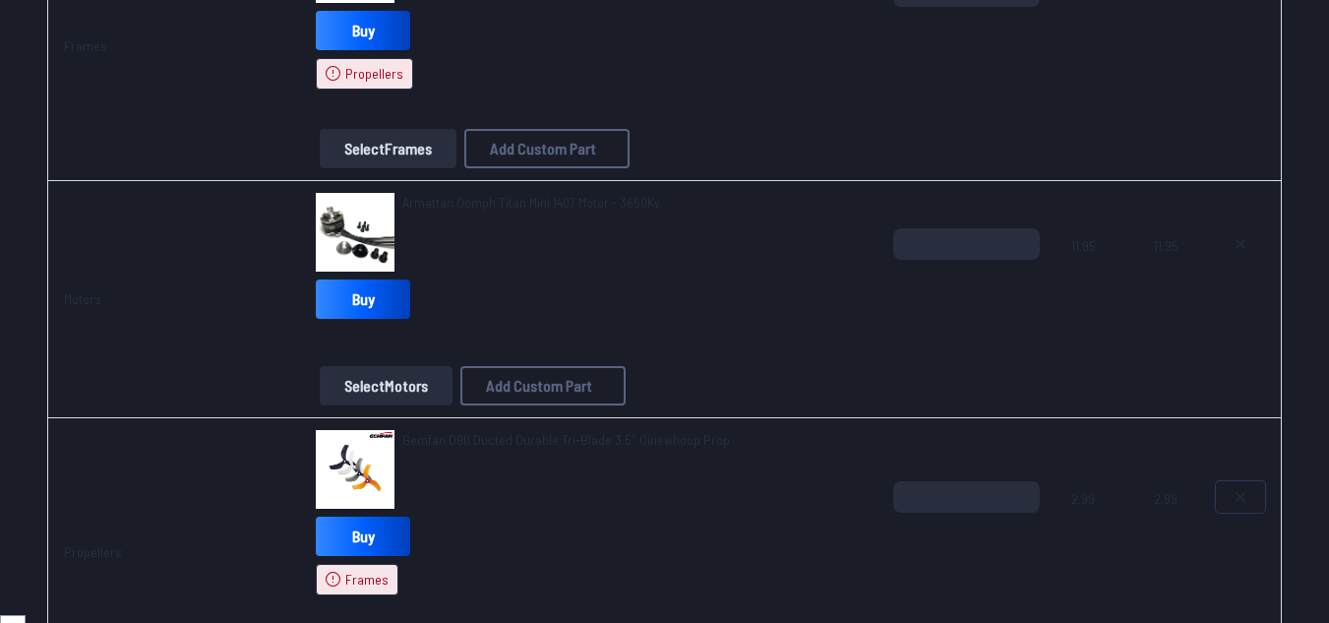
click at [1230, 499] on button at bounding box center [1240, 496] width 49 height 31
type textarea "**********"
